Goal: Complete application form

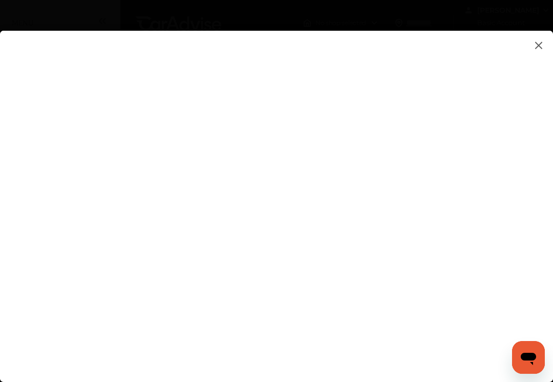
click at [275, 298] on flutter-view at bounding box center [276, 196] width 553 height 331
click at [398, 326] on flutter-view at bounding box center [276, 196] width 553 height 331
click at [506, 232] on flutter-view at bounding box center [276, 196] width 553 height 331
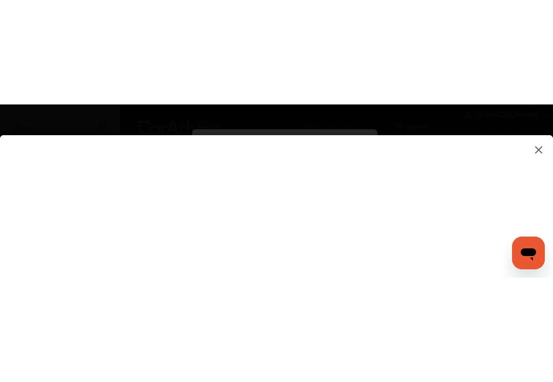
scroll to position [153, 0]
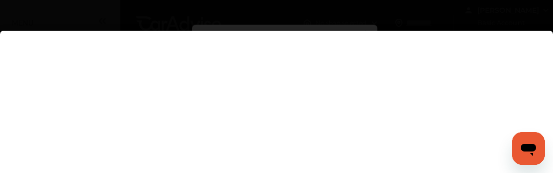
type input "*********"
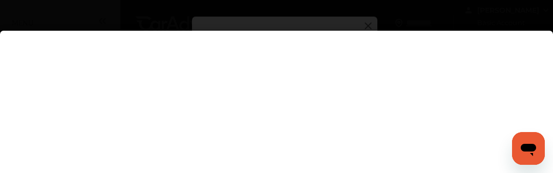
scroll to position [0, 0]
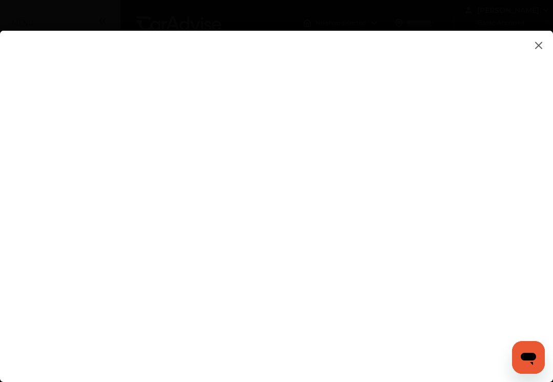
click at [509, 120] on flutter-view at bounding box center [276, 196] width 553 height 331
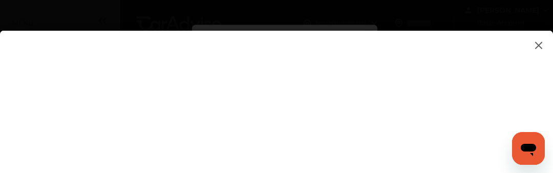
type textarea "**********"
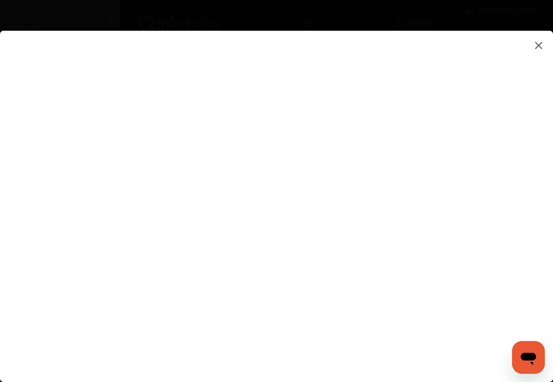
click at [391, 150] on flutter-view at bounding box center [276, 196] width 553 height 331
click at [398, 327] on flutter-view at bounding box center [276, 196] width 553 height 331
click at [392, 329] on flutter-view at bounding box center [276, 196] width 553 height 331
click at [512, 196] on flutter-view at bounding box center [276, 196] width 553 height 331
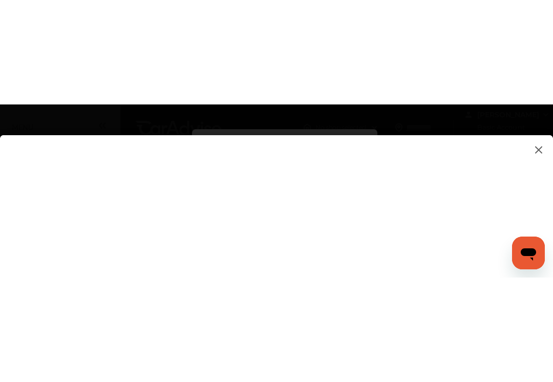
scroll to position [177, 0]
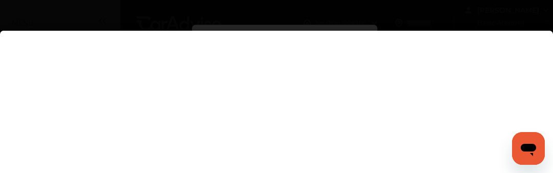
type input "**********"
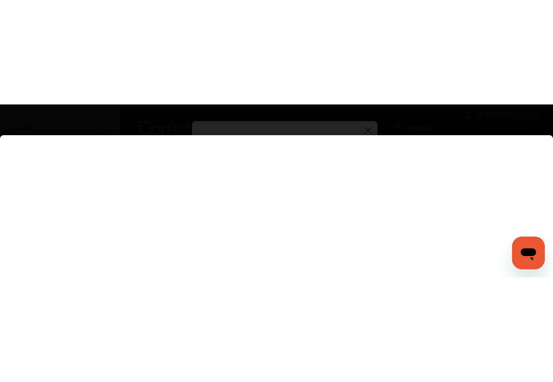
scroll to position [0, 0]
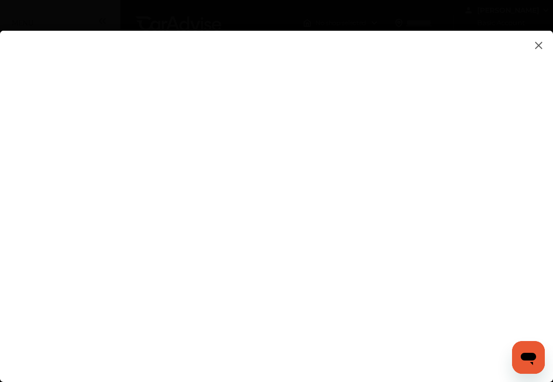
click at [395, 326] on flutter-view at bounding box center [276, 196] width 553 height 331
click at [538, 46] on img at bounding box center [538, 45] width 12 height 13
